Goal: Transaction & Acquisition: Subscribe to service/newsletter

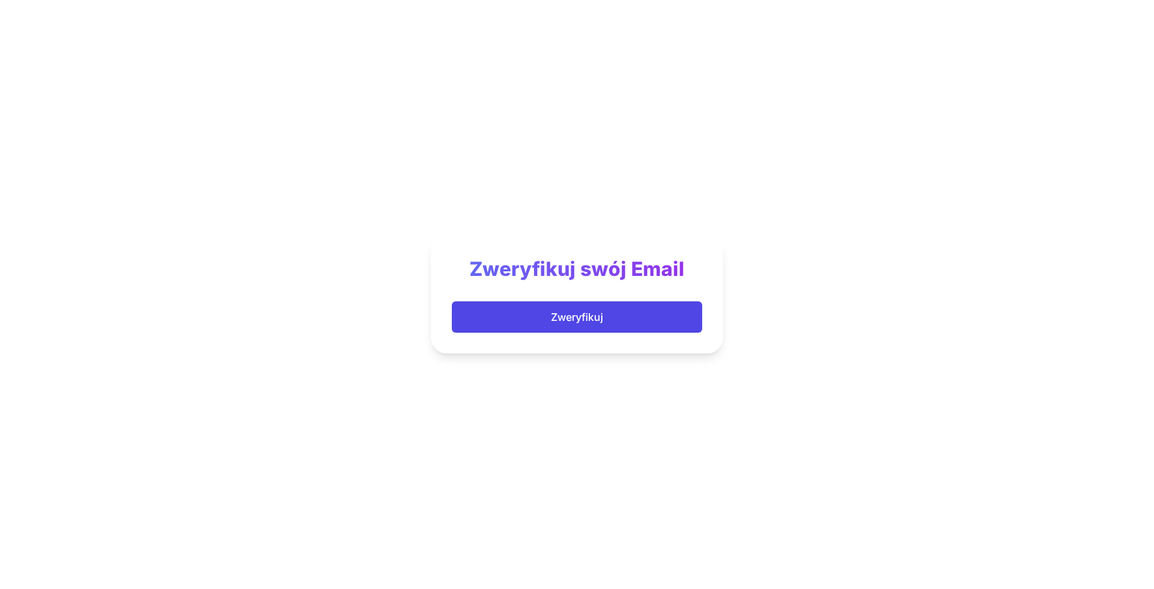
click at [533, 308] on button "Zweryfikuj" at bounding box center [577, 316] width 250 height 31
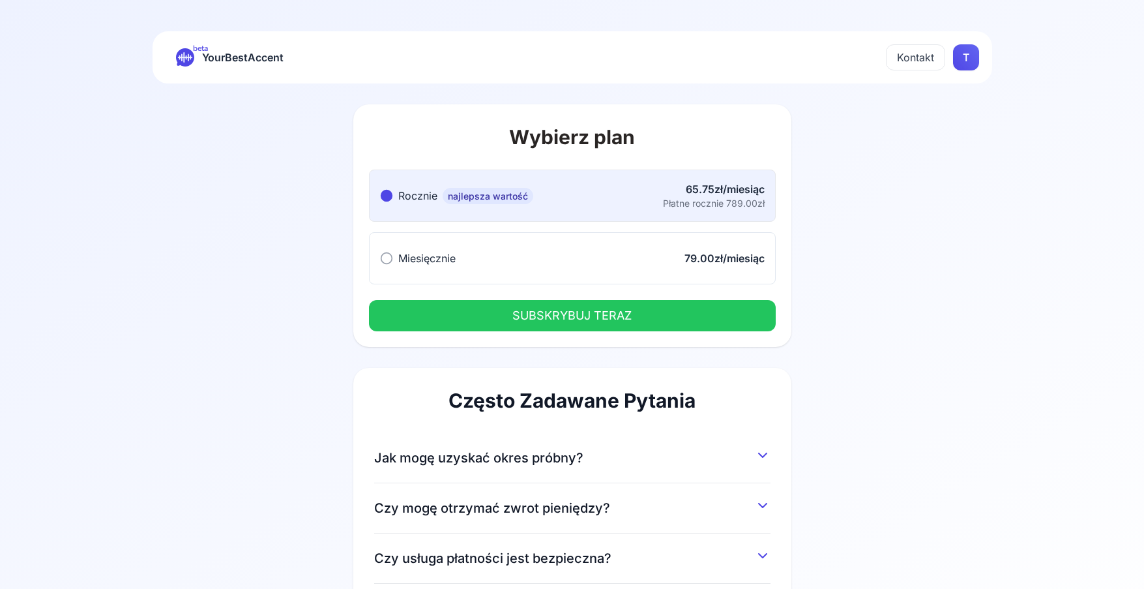
click at [532, 270] on button "Miesięcznie Miesięcznie 79.00zł/miesiąc" at bounding box center [572, 258] width 407 height 52
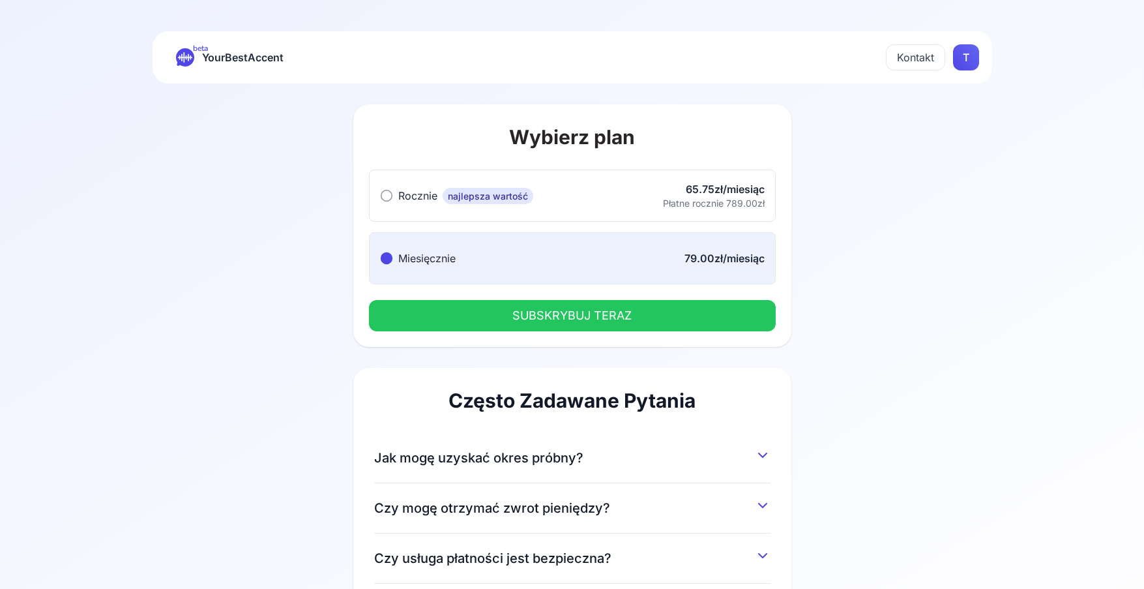
click at [535, 304] on button "SUBSKRYBUJ TERAZ" at bounding box center [572, 315] width 407 height 31
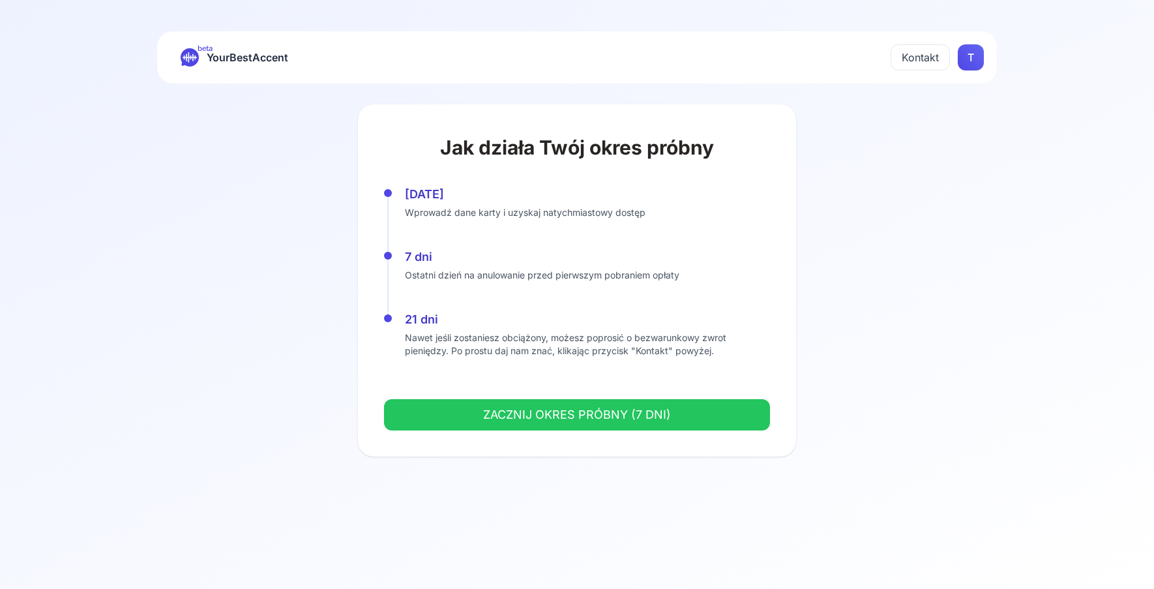
click at [520, 411] on button "ZACZNIJ OKRES PRÓBNY (7 DNI)" at bounding box center [577, 414] width 386 height 31
